Goal: Task Accomplishment & Management: Manage account settings

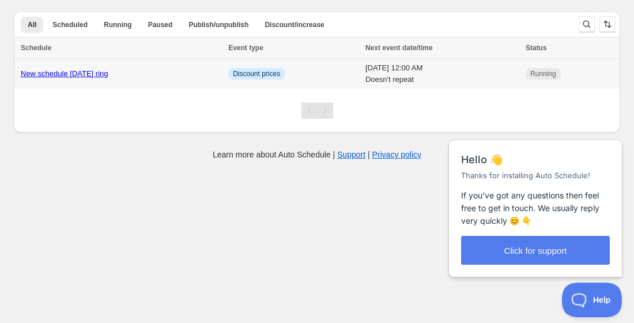
click at [106, 75] on link "New schedule [DATE] ring" at bounding box center [65, 73] width 88 height 9
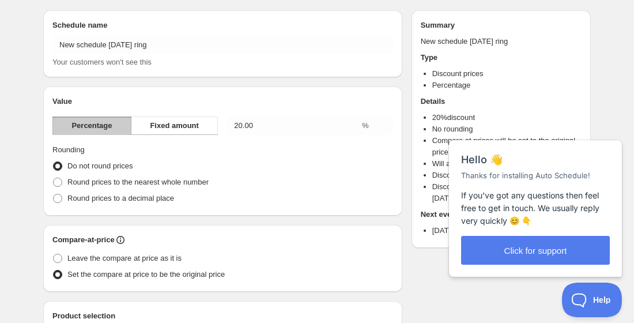
scroll to position [49, 0]
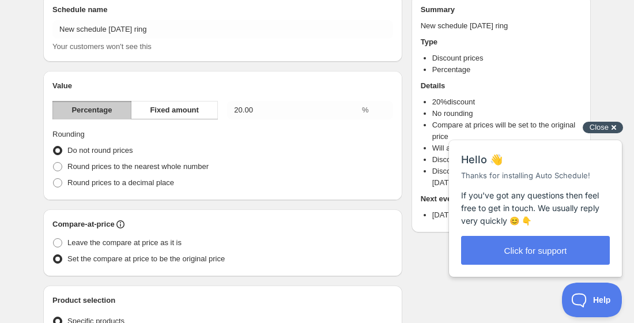
click at [614, 129] on div "Close cross-small" at bounding box center [602, 128] width 40 height 12
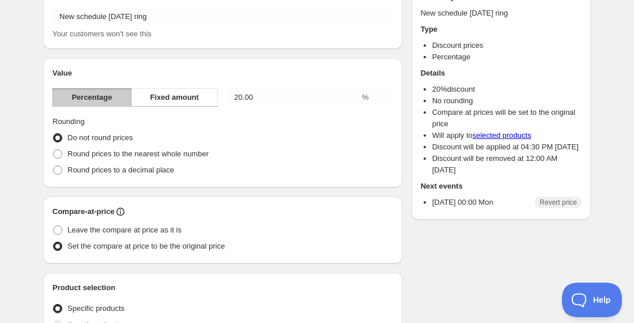
scroll to position [71, 0]
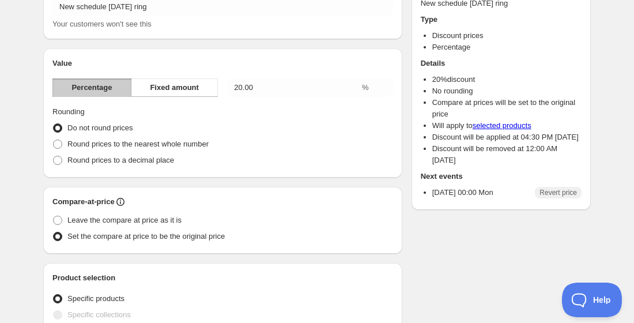
click at [289, 134] on div "Do not round prices" at bounding box center [222, 128] width 340 height 16
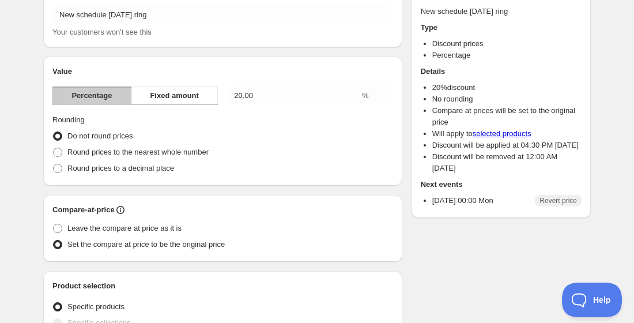
scroll to position [0, 0]
